Goal: Book appointment/travel/reservation

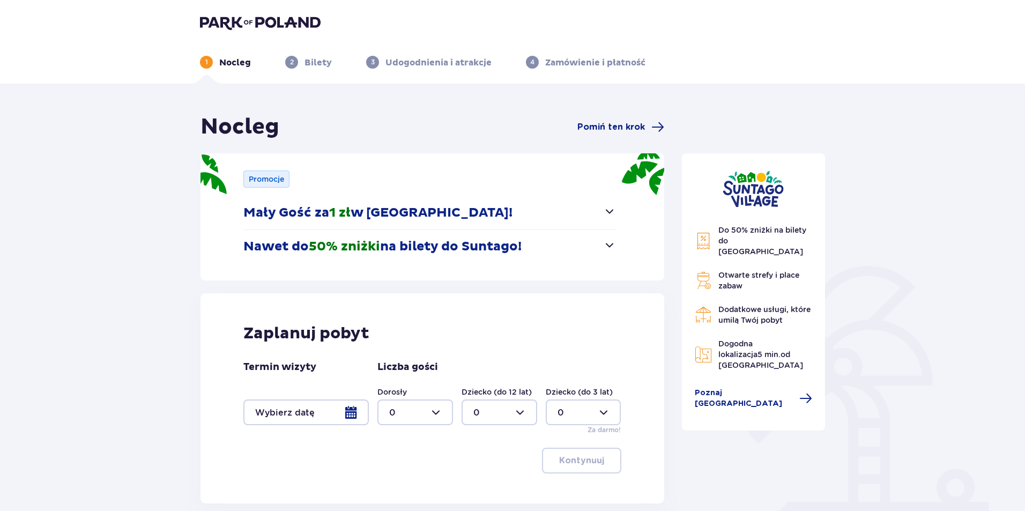
click at [602, 208] on button "Mały Gość za 1 zł w Suntago Village!" at bounding box center [429, 212] width 373 height 33
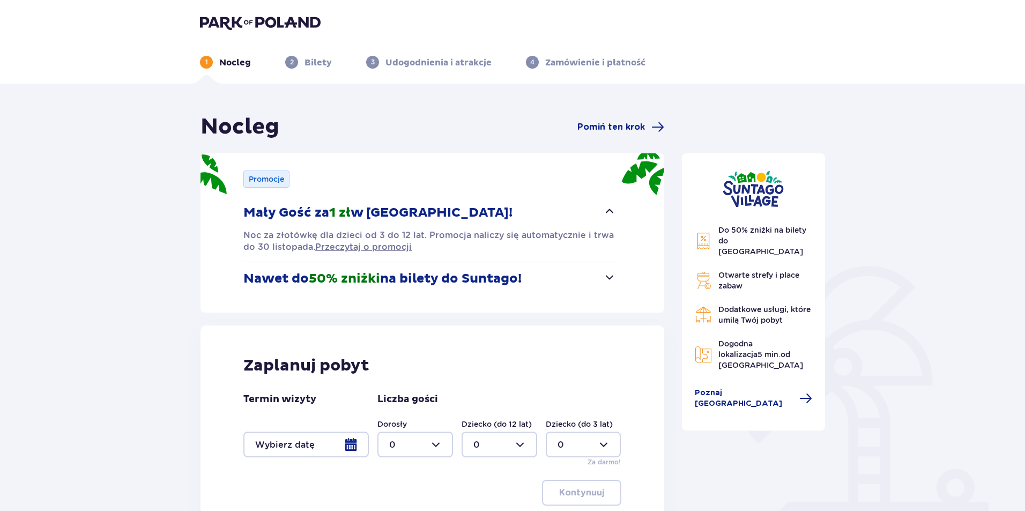
click at [604, 208] on span "button" at bounding box center [609, 211] width 13 height 13
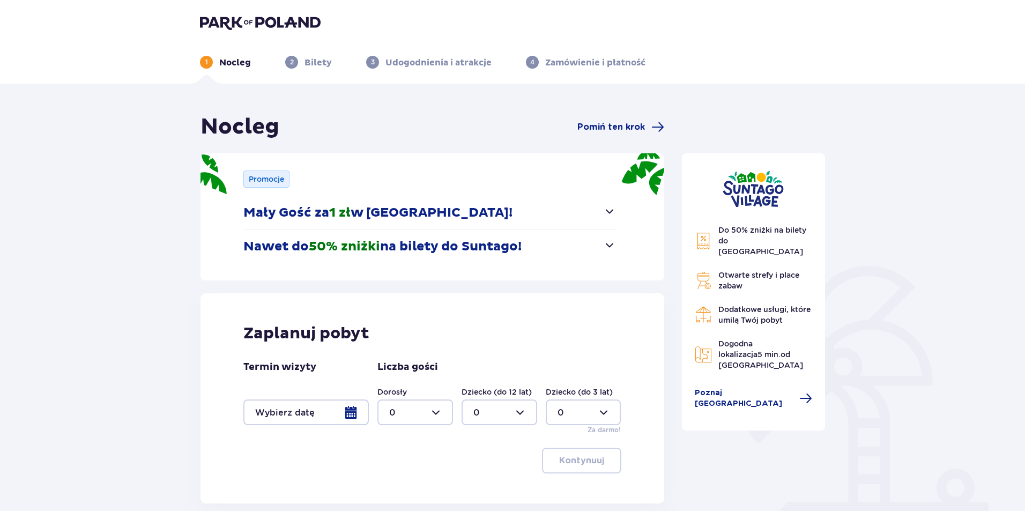
click at [351, 412] on div at bounding box center [305, 413] width 125 height 26
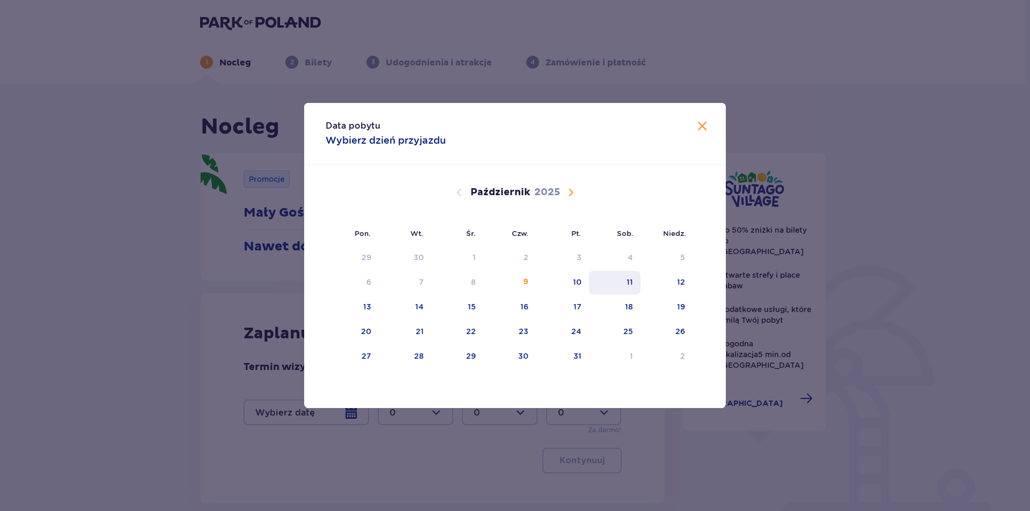
click at [631, 277] on div "11" at bounding box center [629, 282] width 6 height 11
click at [669, 283] on div "12" at bounding box center [666, 283] width 52 height 24
type input "11.10.25 - 12.10.25"
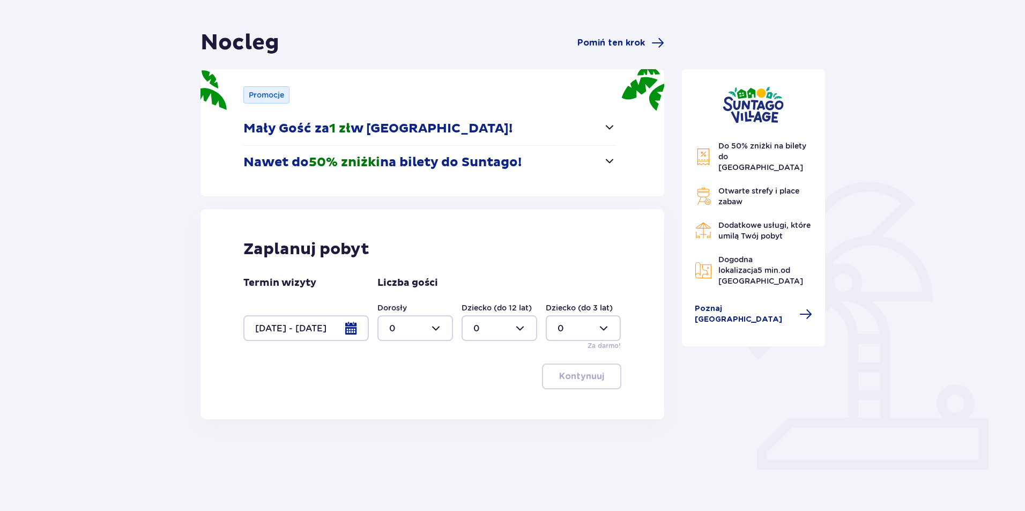
scroll to position [85, 0]
click at [435, 327] on div at bounding box center [416, 328] width 76 height 26
click at [394, 403] on p "2" at bounding box center [391, 406] width 5 height 12
type input "2"
click at [563, 384] on button "Kontynuuj" at bounding box center [581, 376] width 79 height 26
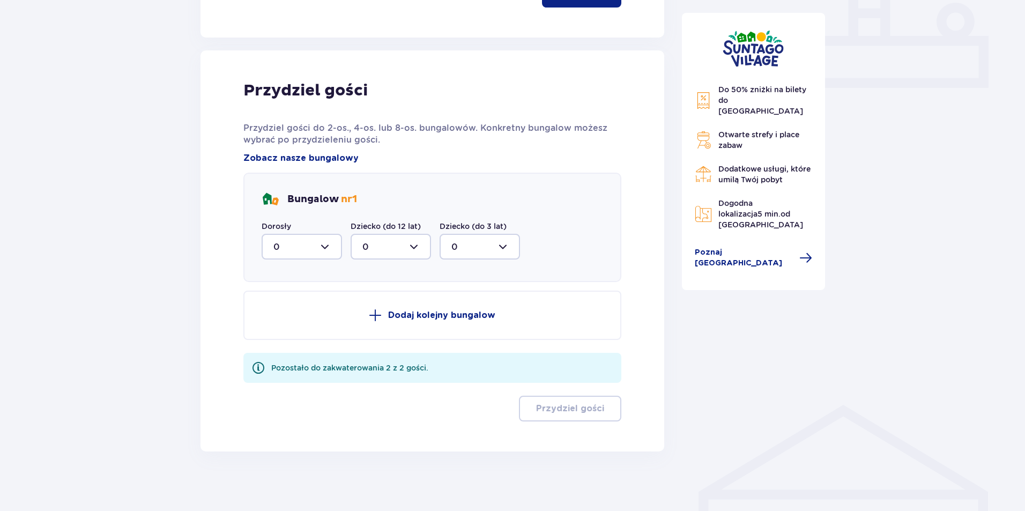
scroll to position [471, 0]
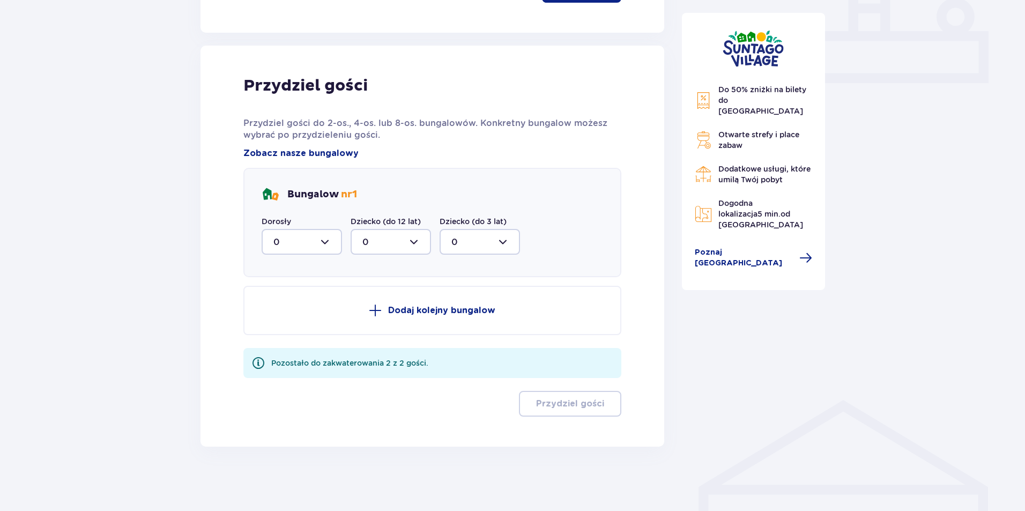
click at [326, 250] on div at bounding box center [302, 242] width 80 height 26
click at [293, 318] on div "2" at bounding box center [302, 320] width 57 height 12
type input "2"
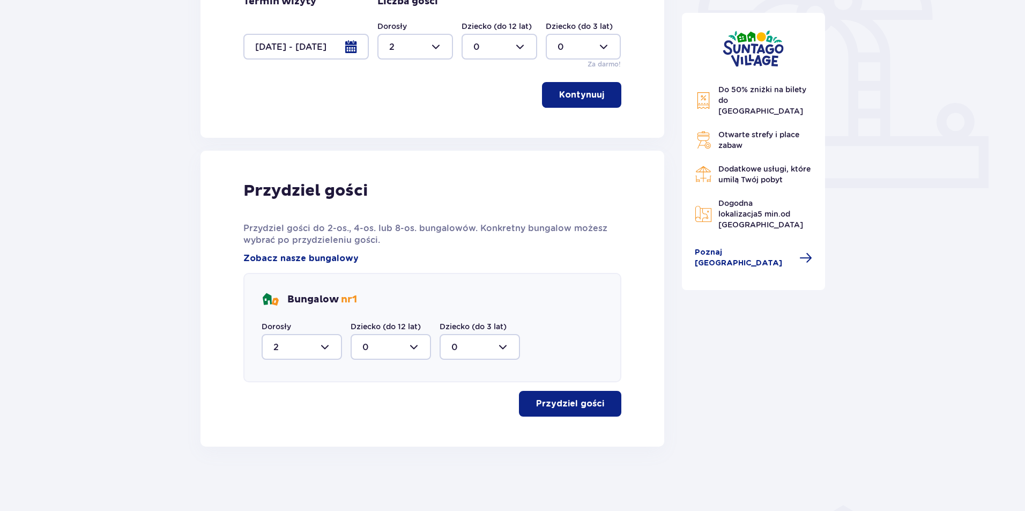
scroll to position [366, 0]
click at [404, 344] on div at bounding box center [391, 347] width 80 height 26
click at [420, 343] on div at bounding box center [391, 347] width 80 height 26
click at [471, 344] on div at bounding box center [480, 347] width 80 height 26
click at [470, 344] on div at bounding box center [480, 347] width 80 height 26
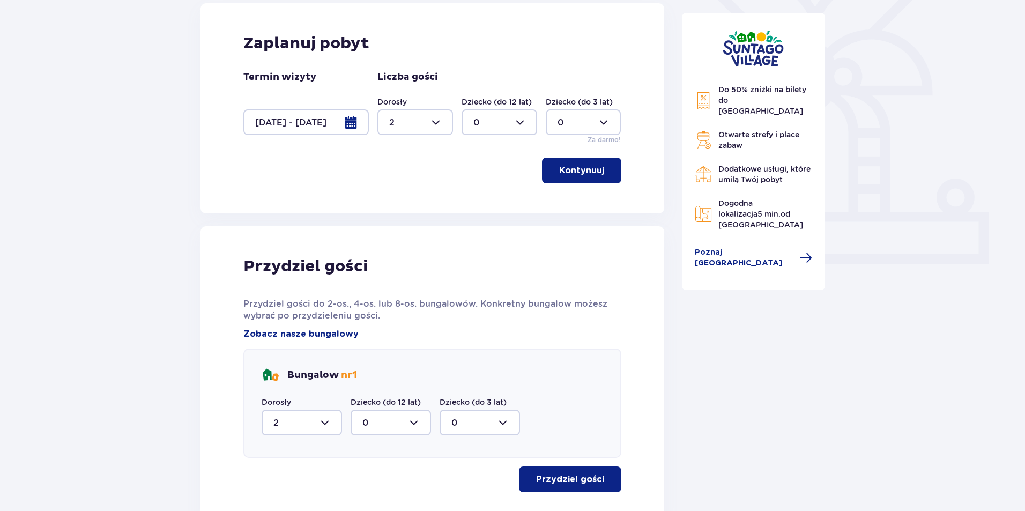
scroll to position [205, 0]
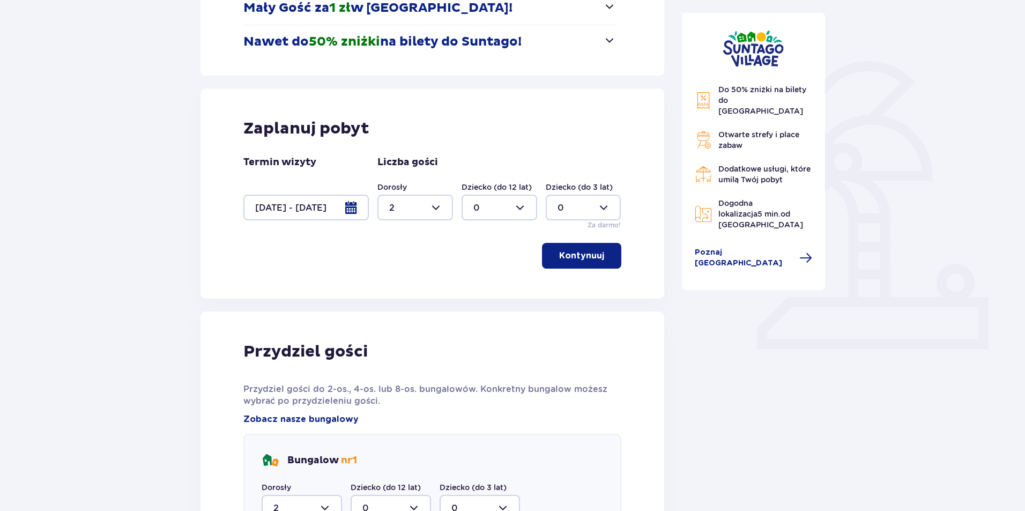
click at [515, 212] on div at bounding box center [500, 208] width 76 height 26
click at [479, 264] on div "1" at bounding box center [500, 263] width 52 height 12
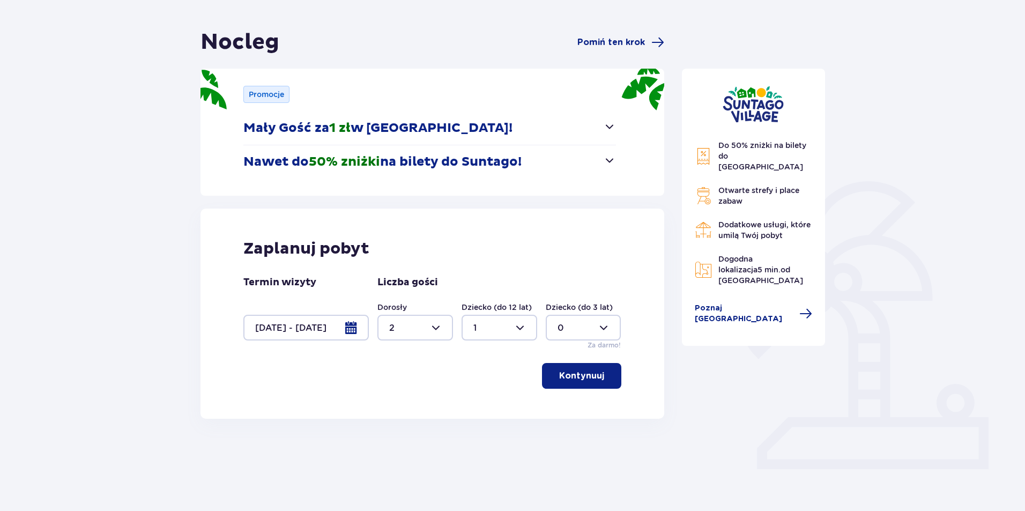
click at [589, 323] on div at bounding box center [584, 328] width 76 height 26
click at [524, 335] on div at bounding box center [500, 328] width 76 height 26
click at [483, 406] on div "2" at bounding box center [500, 406] width 52 height 12
type input "2"
click at [571, 376] on p "Kontynuuj" at bounding box center [581, 376] width 45 height 12
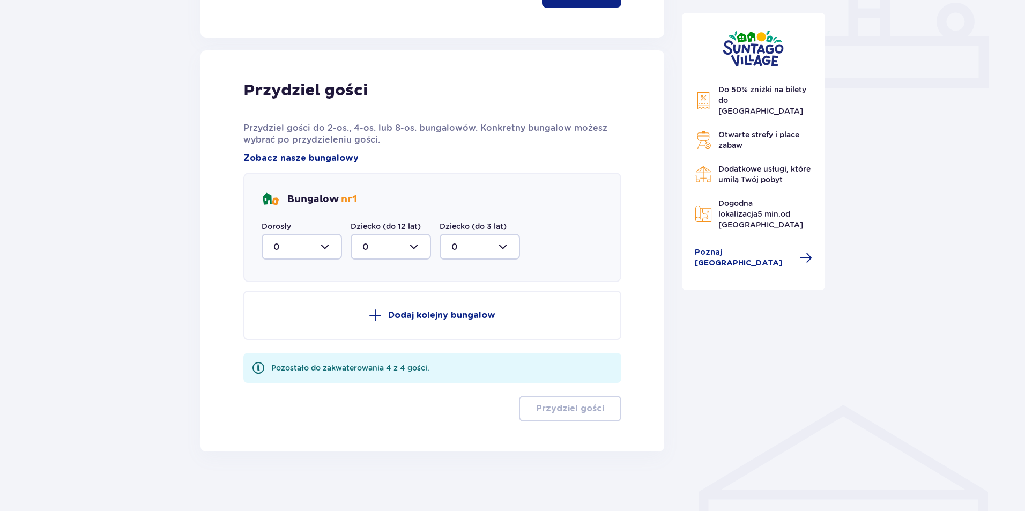
scroll to position [471, 0]
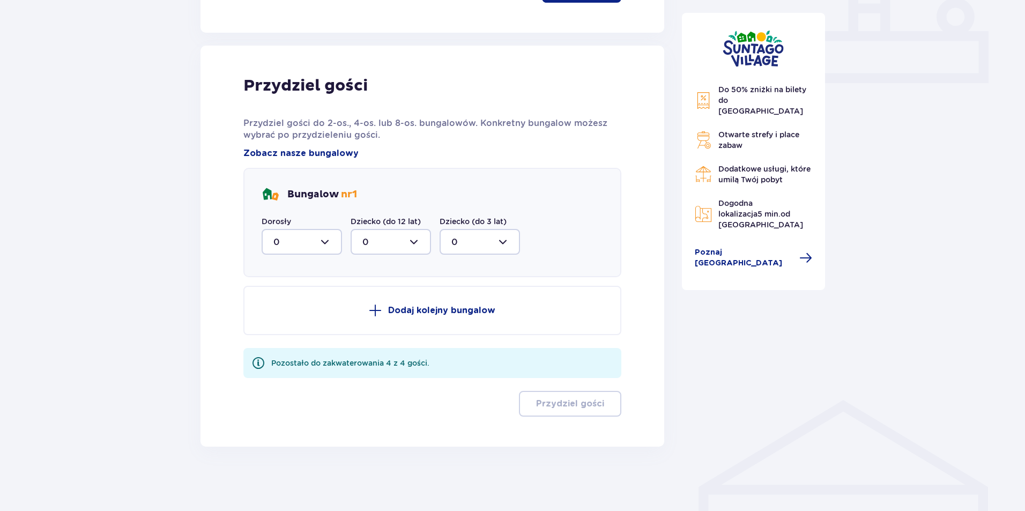
click at [322, 232] on div at bounding box center [302, 242] width 80 height 26
click at [307, 323] on div "2" at bounding box center [302, 320] width 57 height 12
type input "2"
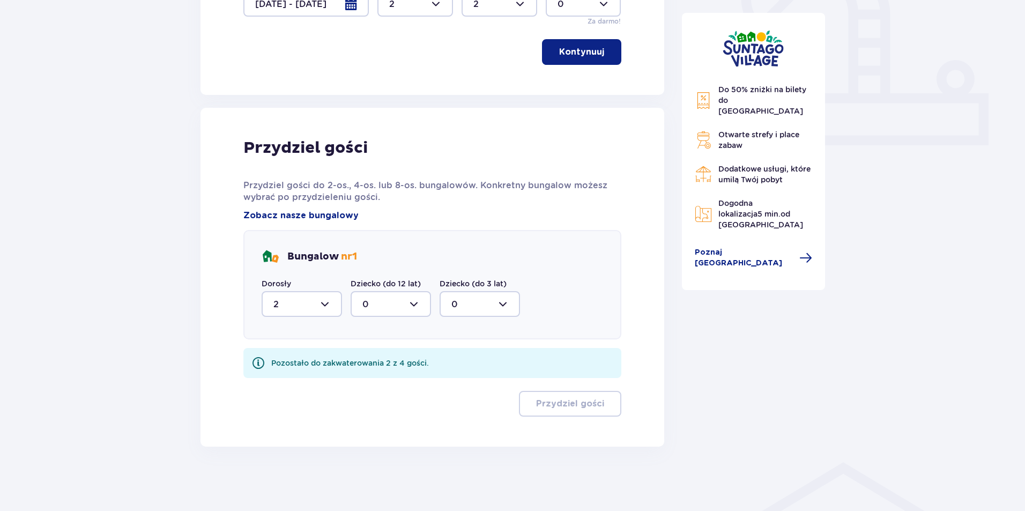
scroll to position [409, 0]
click at [405, 315] on div at bounding box center [391, 304] width 80 height 26
click at [374, 385] on div "2" at bounding box center [391, 382] width 57 height 12
type input "2"
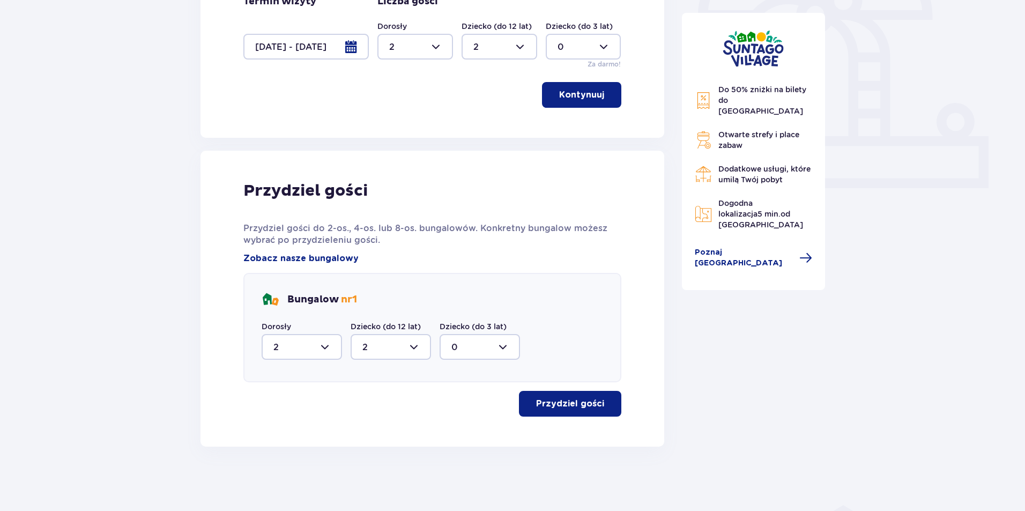
scroll to position [366, 0]
click at [552, 400] on p "Przydziel gości" at bounding box center [570, 404] width 68 height 12
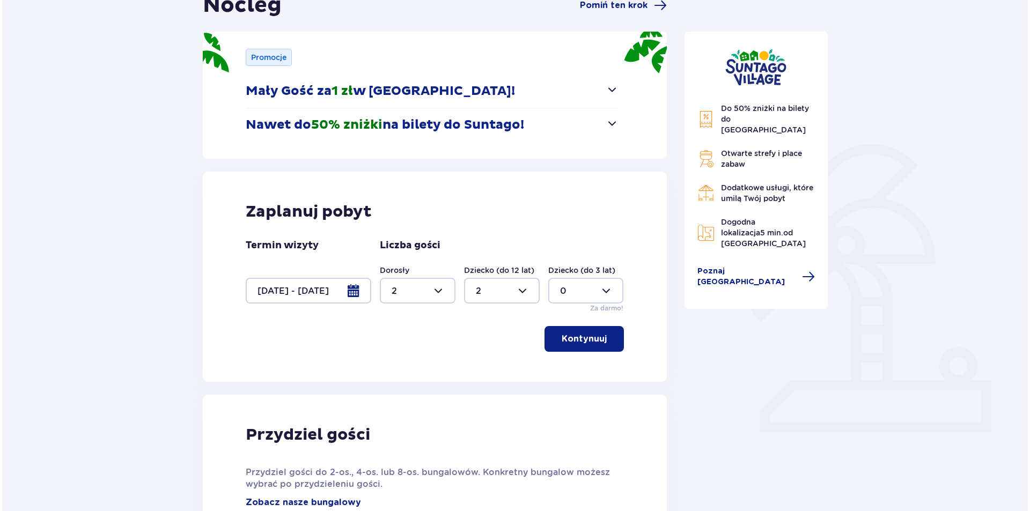
scroll to position [110, 0]
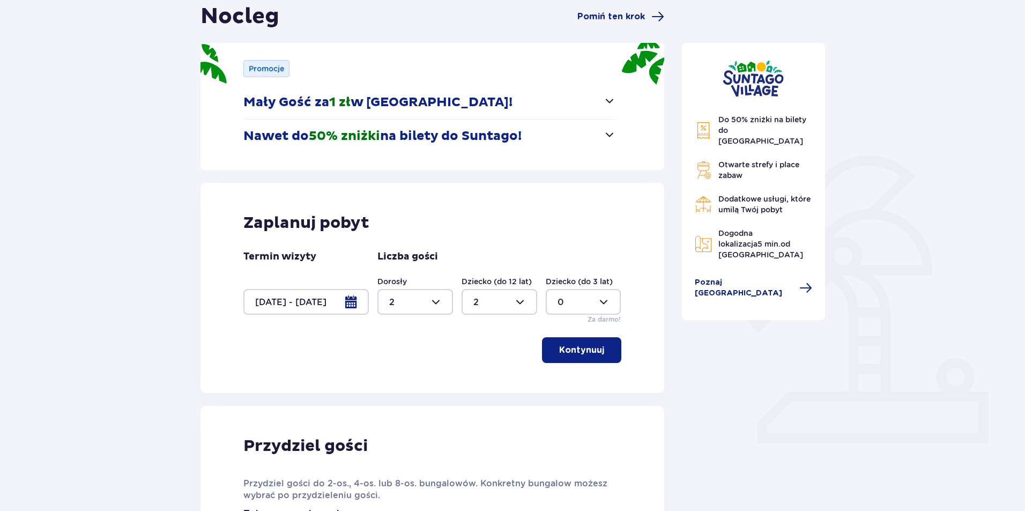
click at [707, 235] on img at bounding box center [703, 243] width 17 height 17
click at [724, 277] on span "Poznaj Suntago Village" at bounding box center [744, 287] width 99 height 21
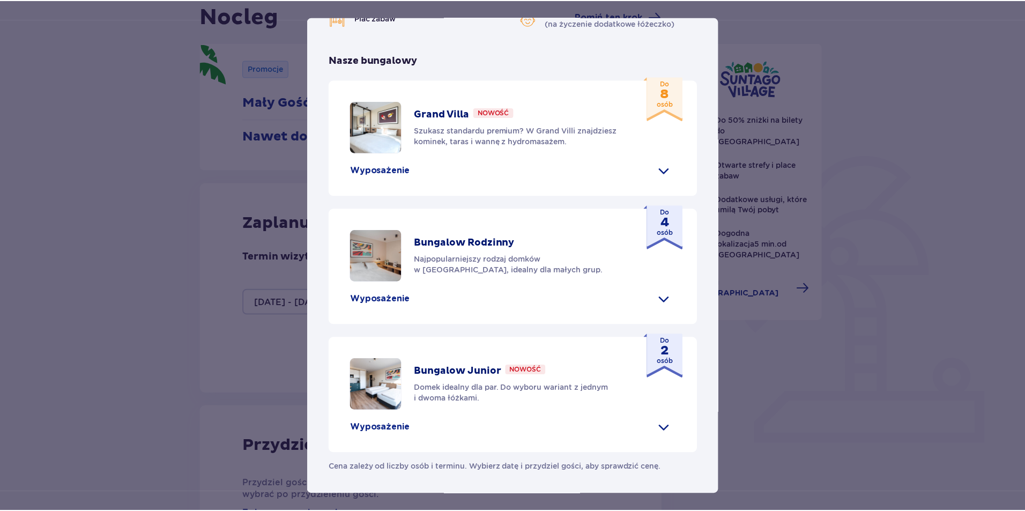
scroll to position [424, 0]
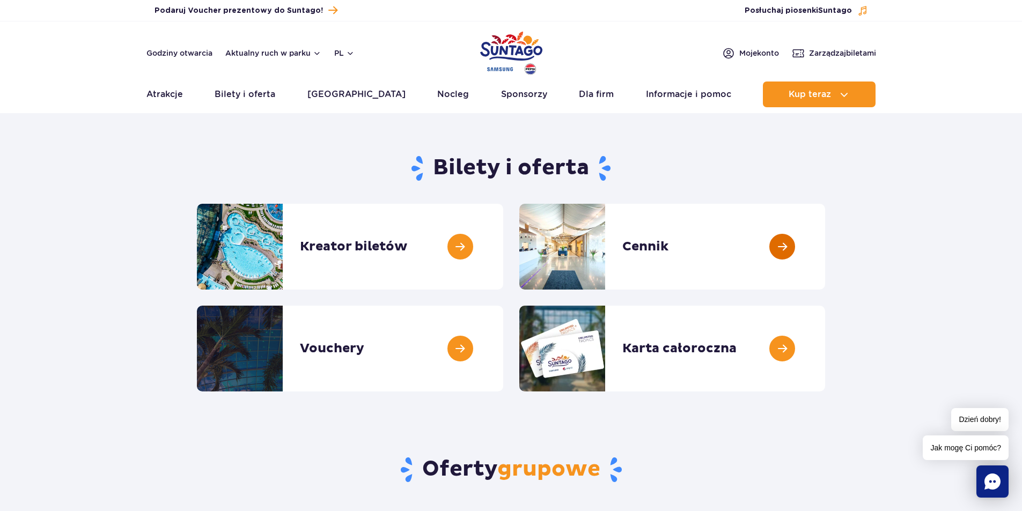
click at [825, 235] on link at bounding box center [825, 247] width 0 height 86
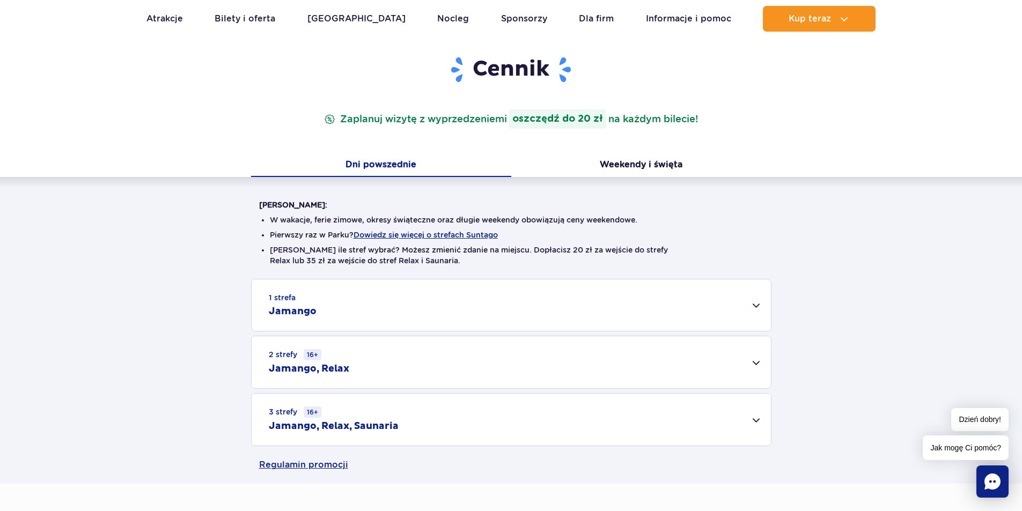
scroll to position [161, 0]
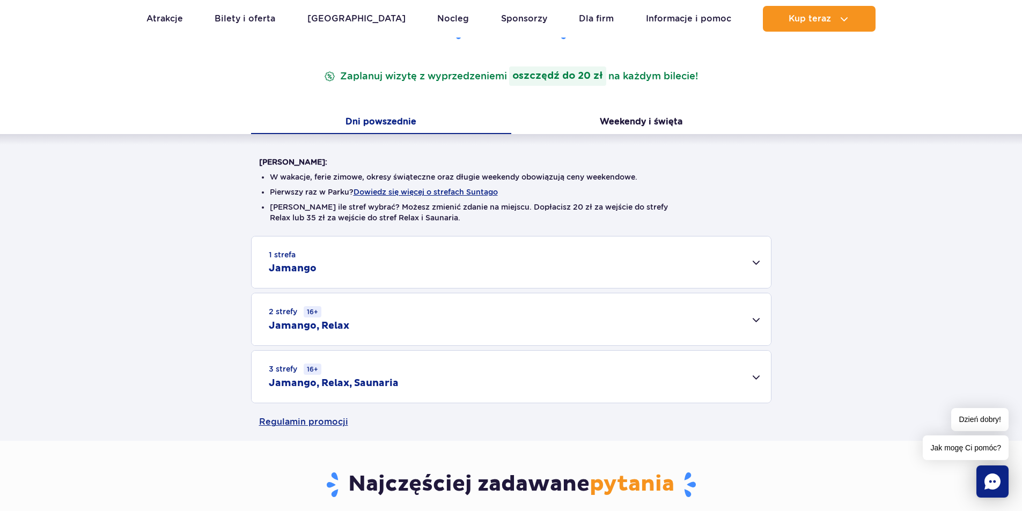
click at [503, 371] on div "3 strefy 16+ Jamango, Relax, Saunaria" at bounding box center [511, 377] width 519 height 52
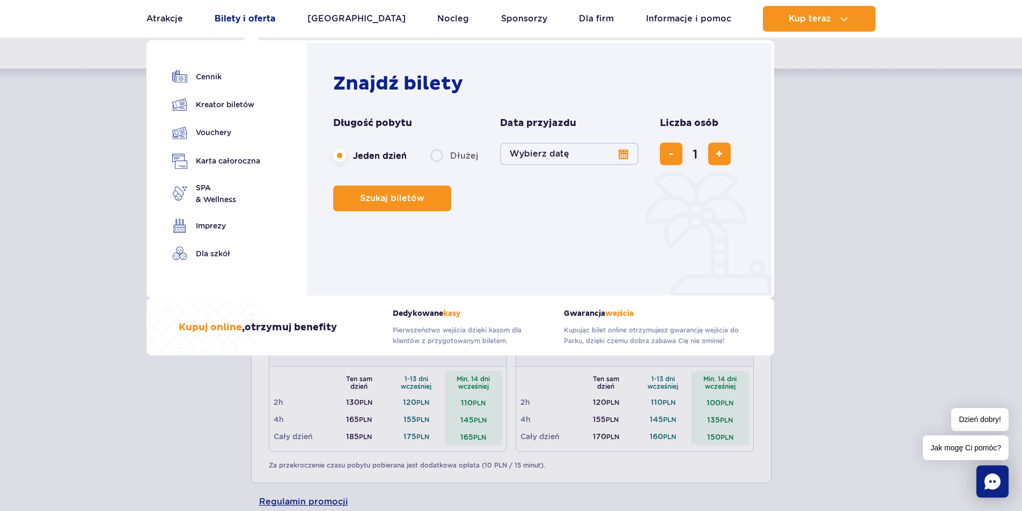
scroll to position [215, 0]
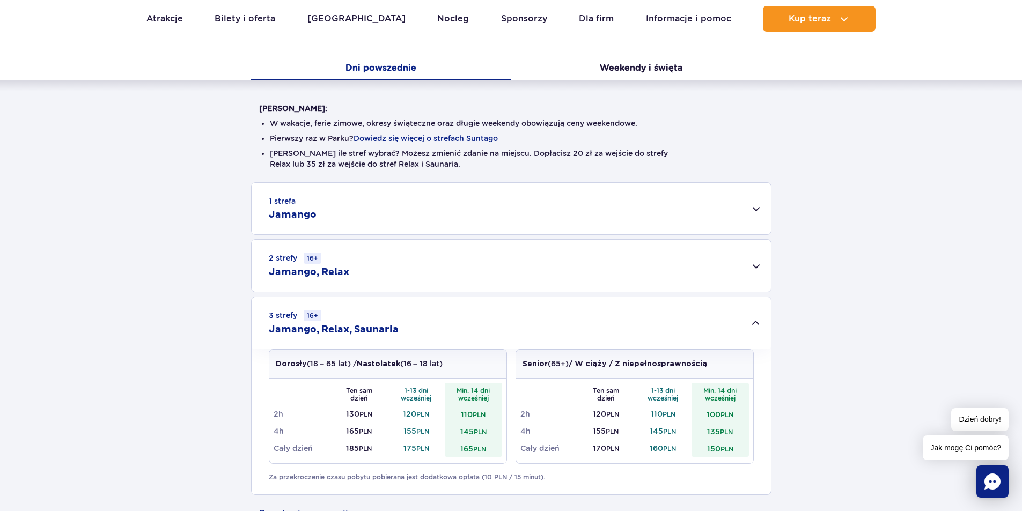
click at [947, 261] on div "1 strefa Jamango Dorosły (18 – 65 lat) / Nastolatek (16 – 18 lat) Ten sam dzień…" at bounding box center [511, 338] width 1022 height 313
